Goal: Check status: Check status

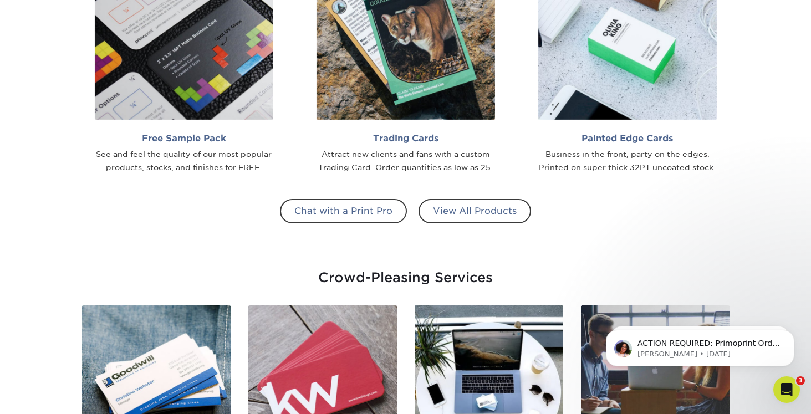
scroll to position [937, 0]
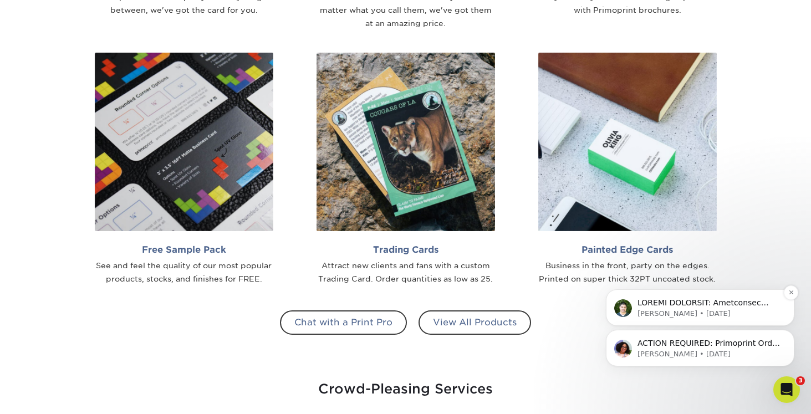
click at [675, 312] on p "[PERSON_NAME] • [DATE]" at bounding box center [709, 314] width 143 height 10
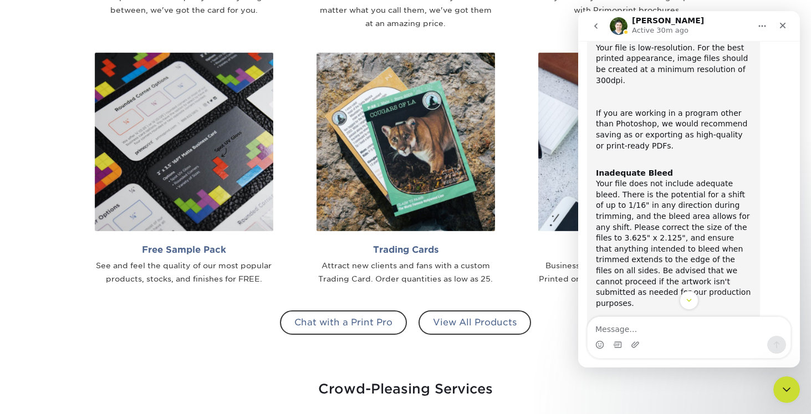
scroll to position [79, 0]
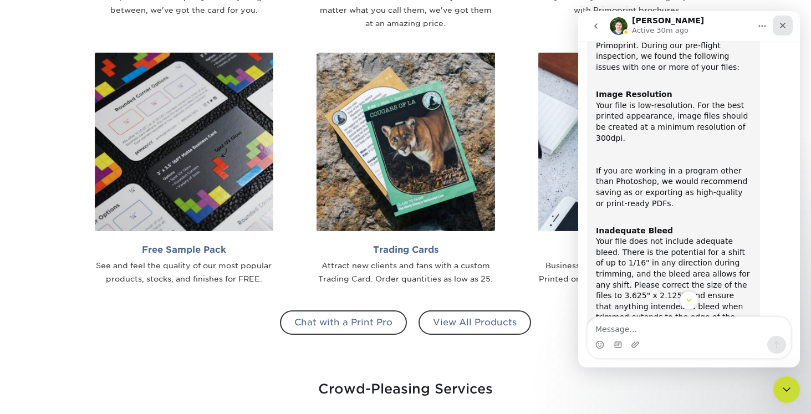
click at [787, 28] on div "Close" at bounding box center [783, 26] width 20 height 20
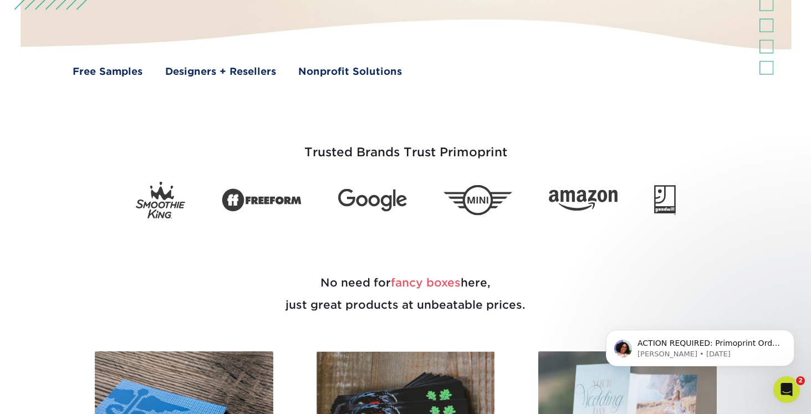
scroll to position [0, 0]
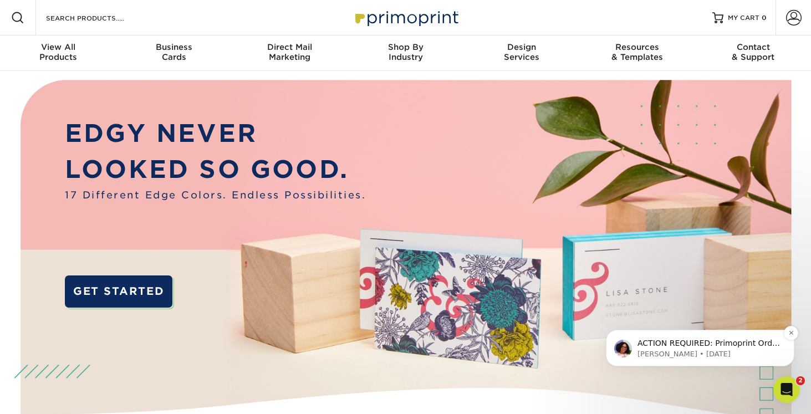
click at [682, 340] on p "ACTION REQUIRED: Primoprint Order 25818-120239-42798 Good morning [PERSON_NAME]…" at bounding box center [709, 343] width 143 height 11
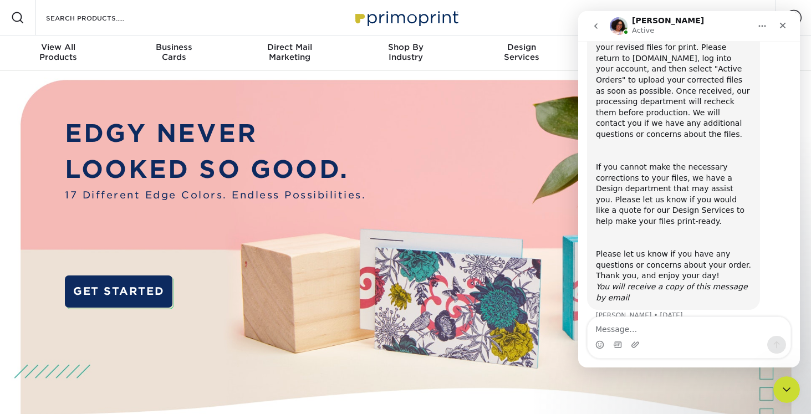
scroll to position [137, 0]
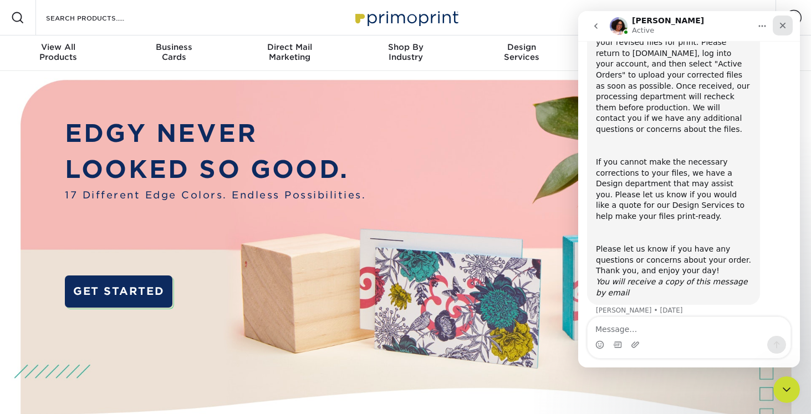
click at [789, 25] on div "Close" at bounding box center [783, 26] width 20 height 20
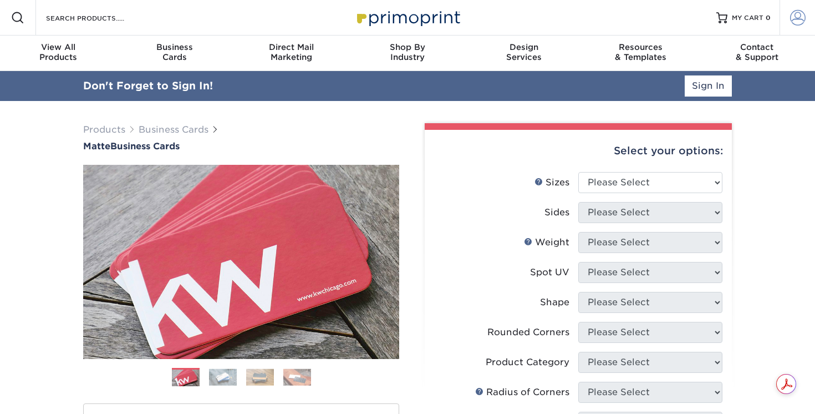
click at [790, 15] on span at bounding box center [798, 18] width 16 height 16
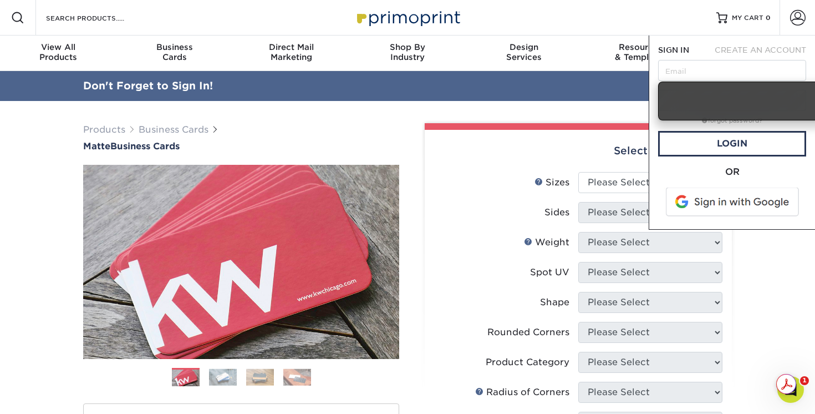
click at [726, 209] on span at bounding box center [733, 201] width 141 height 29
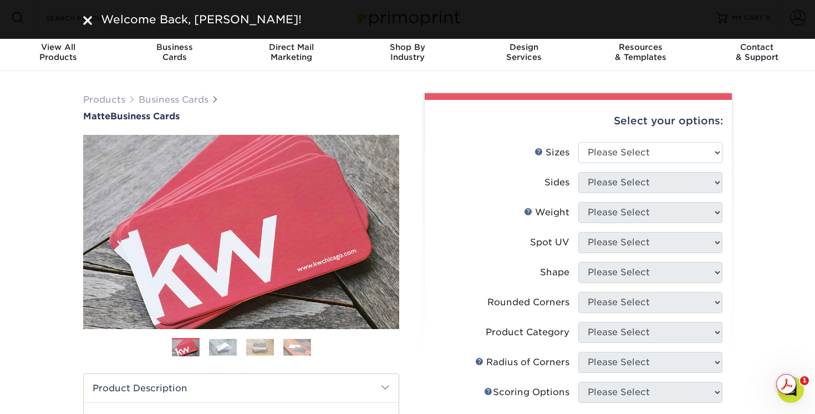
click at [740, 8] on div "Welcome Back, Peter!" at bounding box center [407, 19] width 815 height 39
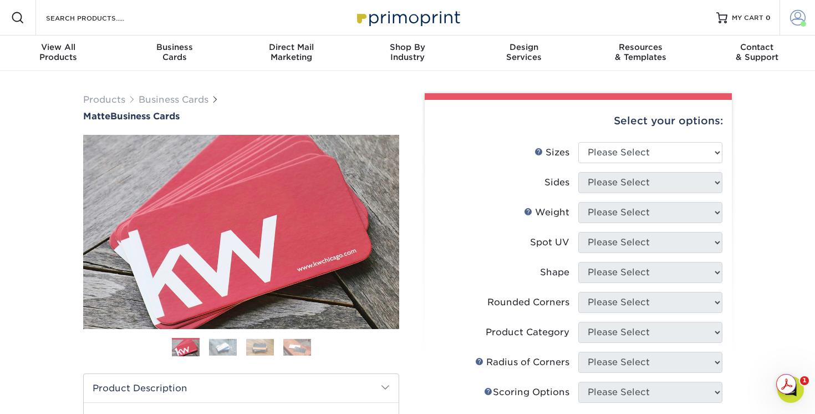
click at [801, 18] on span at bounding box center [798, 18] width 16 height 16
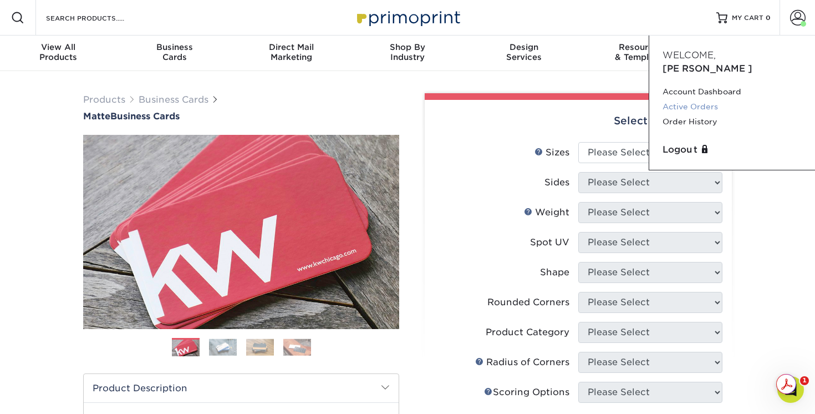
click at [708, 99] on link "Active Orders" at bounding box center [732, 106] width 139 height 15
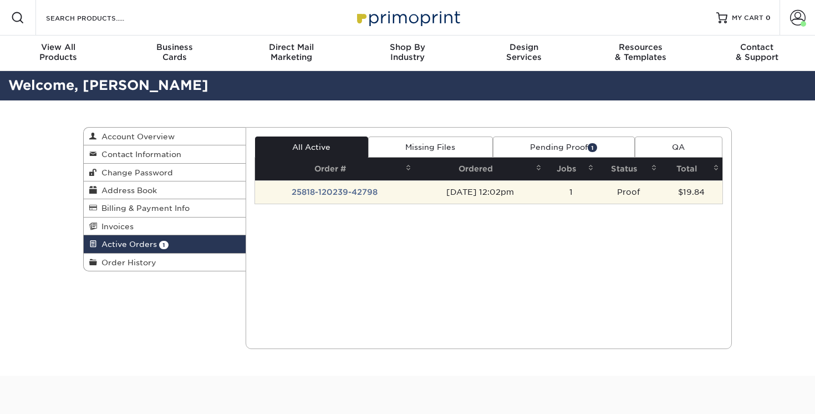
click at [383, 189] on td "25818-120239-42798" at bounding box center [335, 191] width 160 height 23
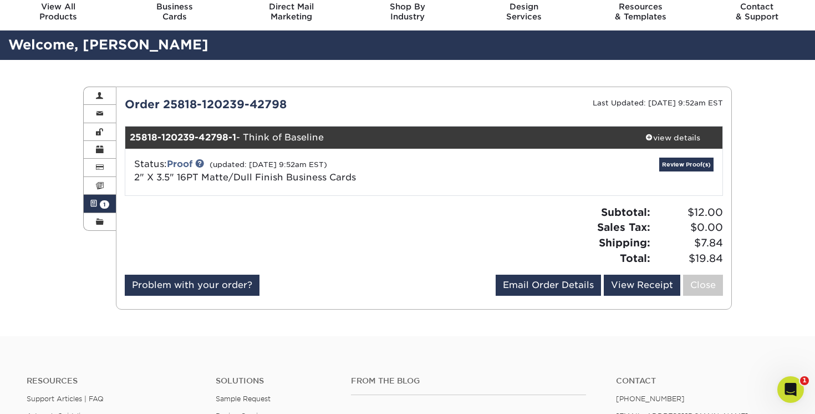
scroll to position [45, 0]
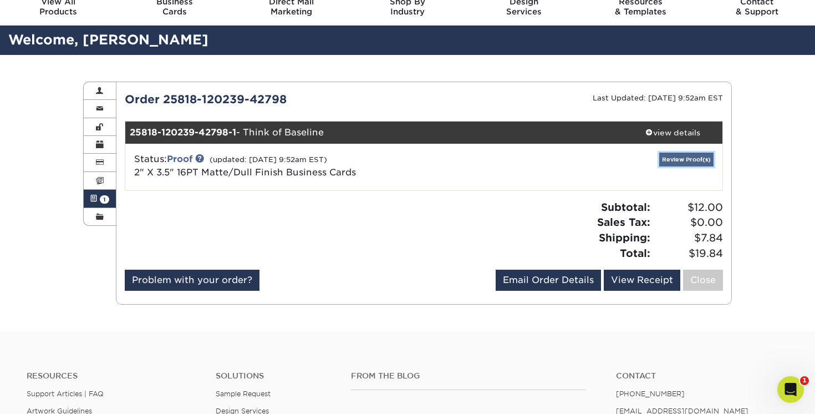
click at [693, 160] on link "Review Proof(s)" at bounding box center [686, 159] width 54 height 14
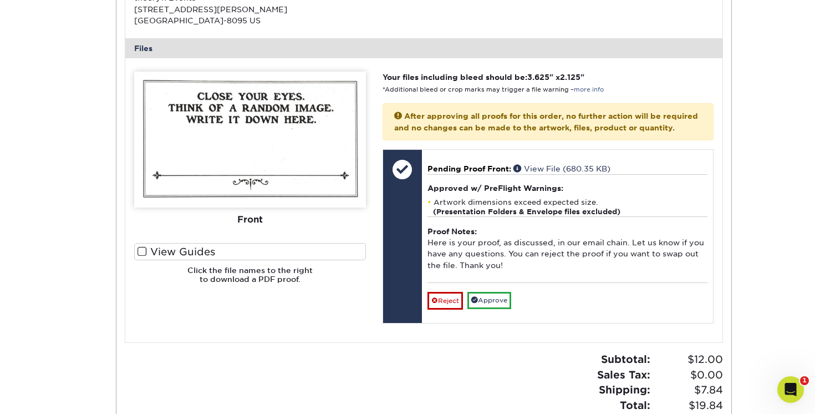
scroll to position [420, 0]
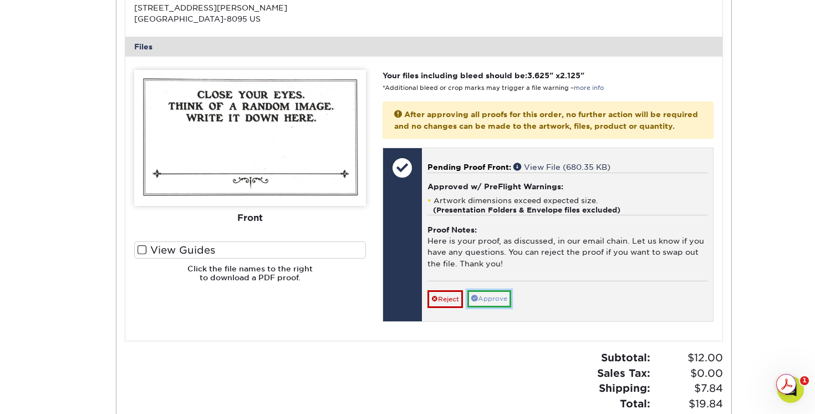
click at [495, 307] on link "Approve" at bounding box center [489, 298] width 44 height 17
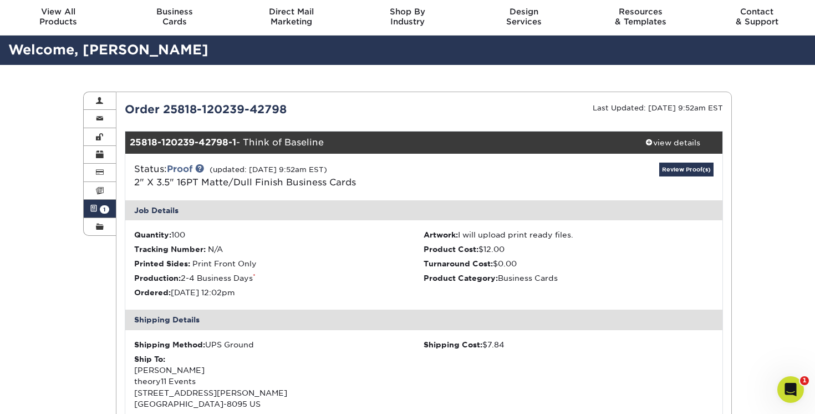
scroll to position [0, 0]
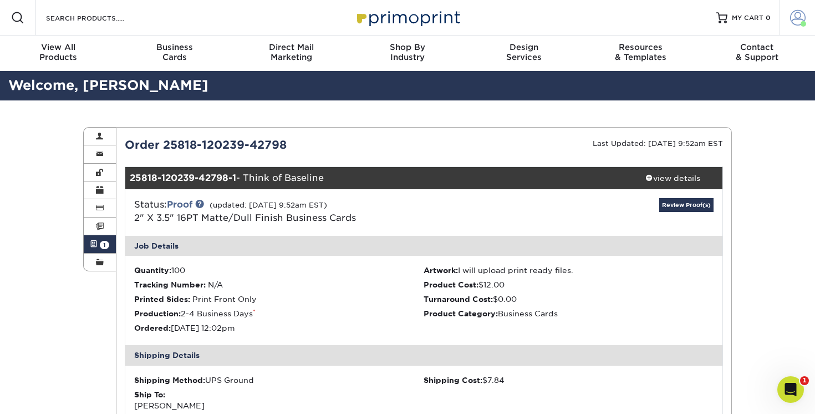
click at [787, 28] on link "Account" at bounding box center [797, 17] width 35 height 35
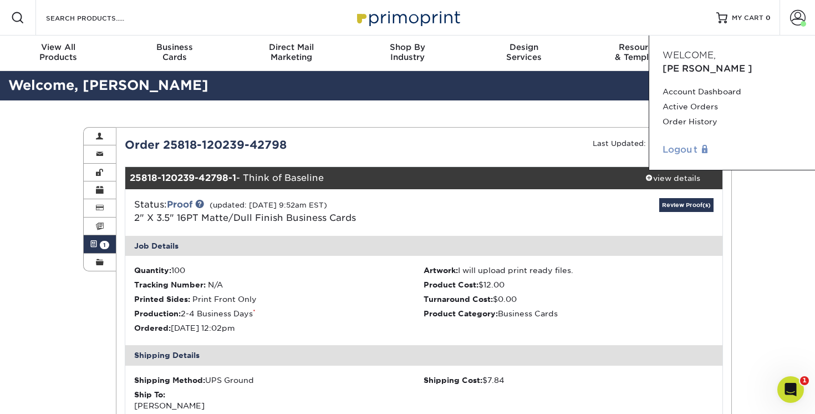
click at [698, 143] on link "Logout" at bounding box center [732, 149] width 139 height 13
